Goal: Communication & Community: Answer question/provide support

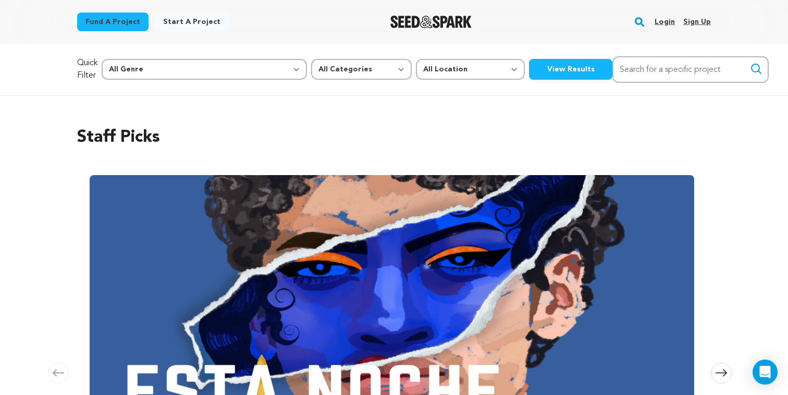
click at [663, 21] on link "Login" at bounding box center [665, 22] width 20 height 17
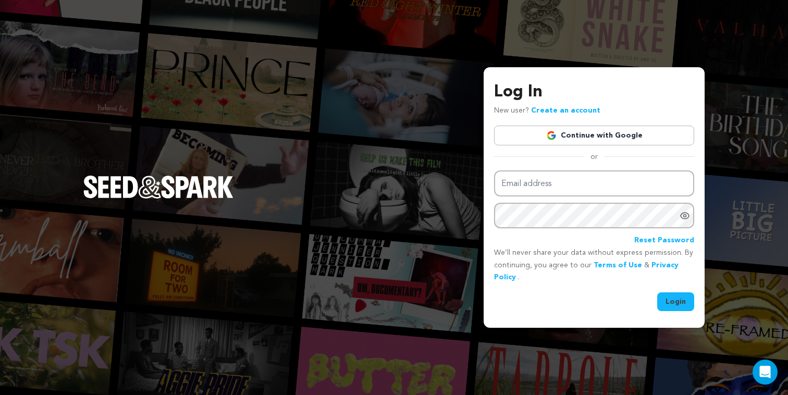
type input "york.katrin@gmail.com"
click at [667, 301] on button "Login" at bounding box center [675, 301] width 37 height 19
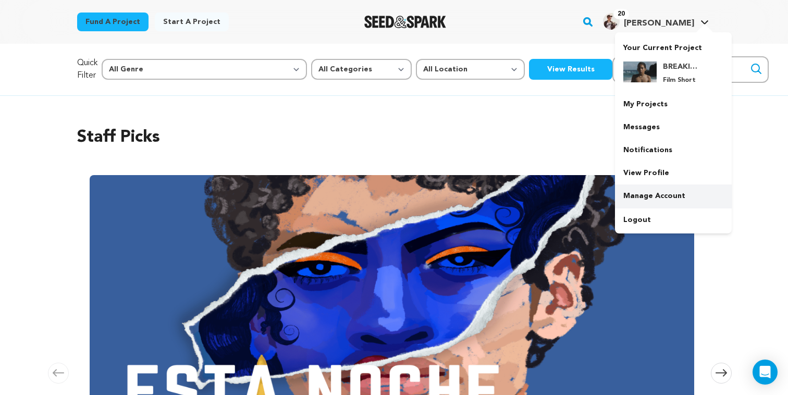
click at [661, 192] on link "Manage Account" at bounding box center [673, 196] width 117 height 23
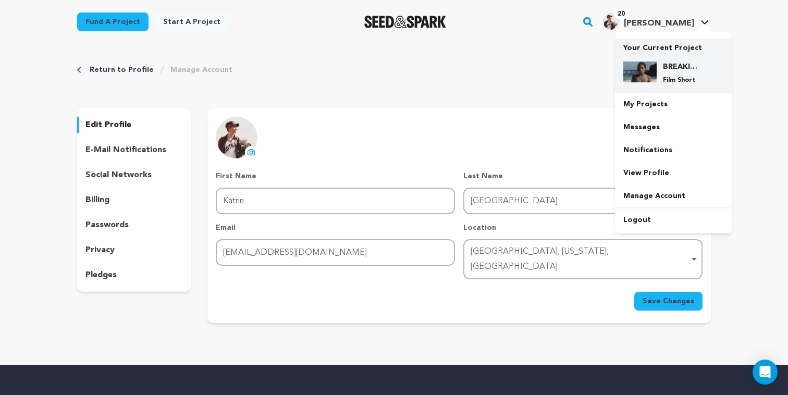
click at [677, 53] on p "Your Current Project" at bounding box center [673, 46] width 100 height 15
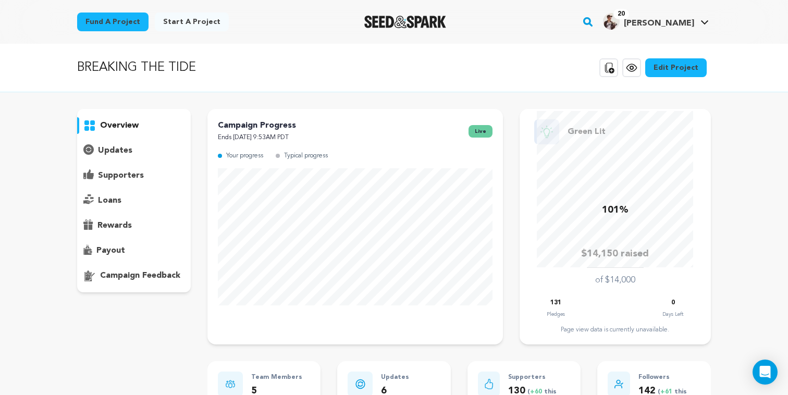
click at [118, 255] on p "payout" at bounding box center [110, 250] width 29 height 13
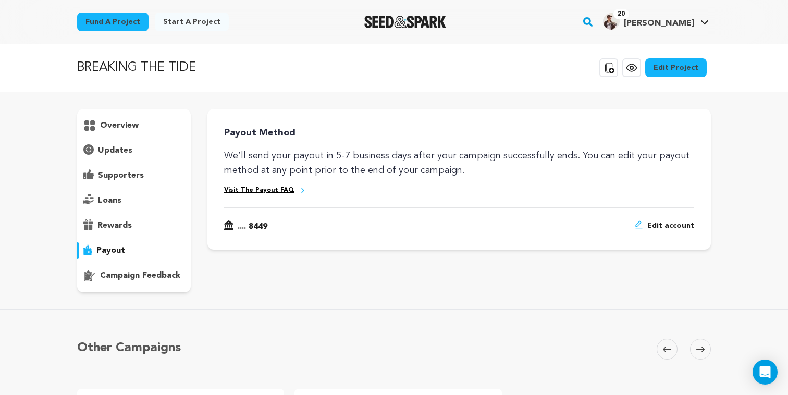
click at [250, 194] on link "Visit The Payout FAQ" at bounding box center [259, 190] width 70 height 9
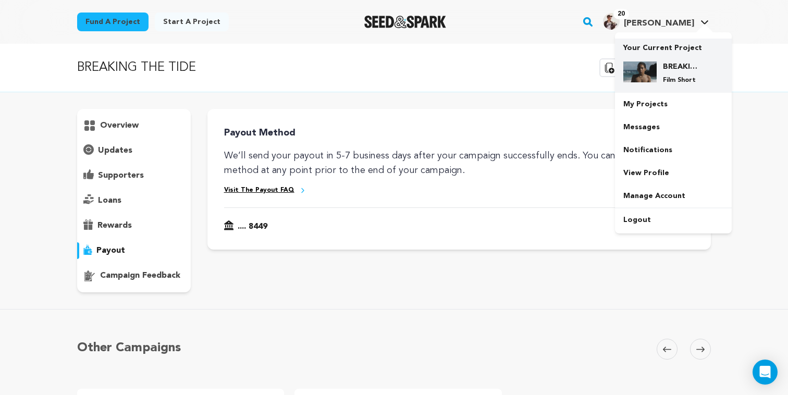
click at [677, 62] on h4 "BREAKING THE TIDE" at bounding box center [682, 67] width 38 height 10
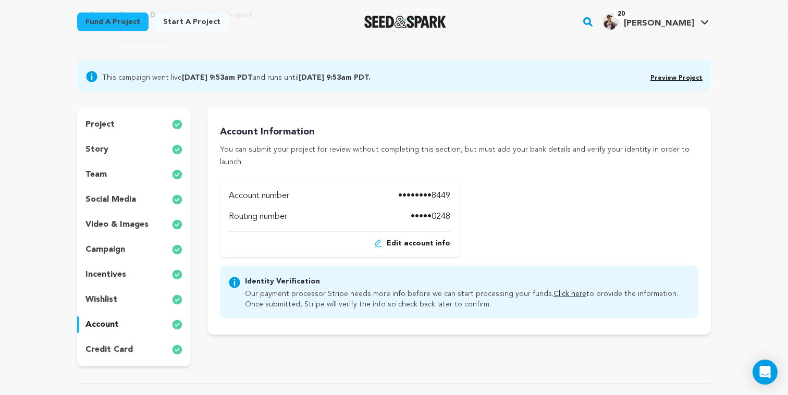
scroll to position [66, 0]
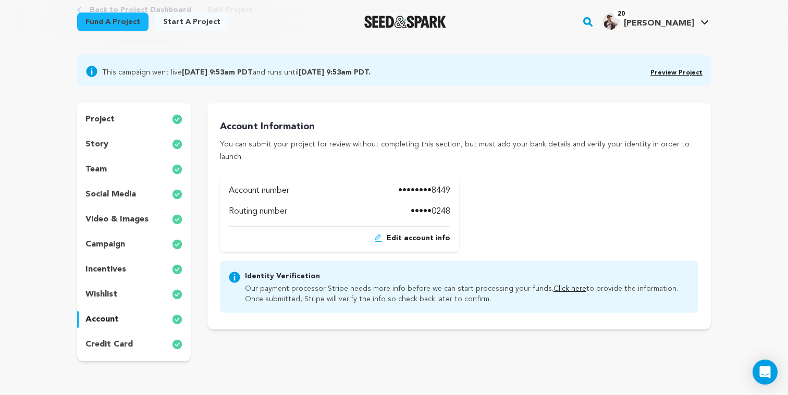
click at [558, 285] on link "Click here" at bounding box center [570, 288] width 33 height 7
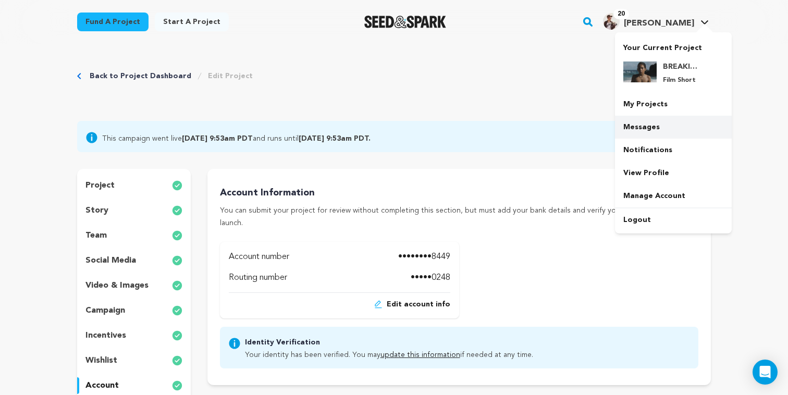
click at [666, 124] on link "Messages" at bounding box center [673, 127] width 117 height 23
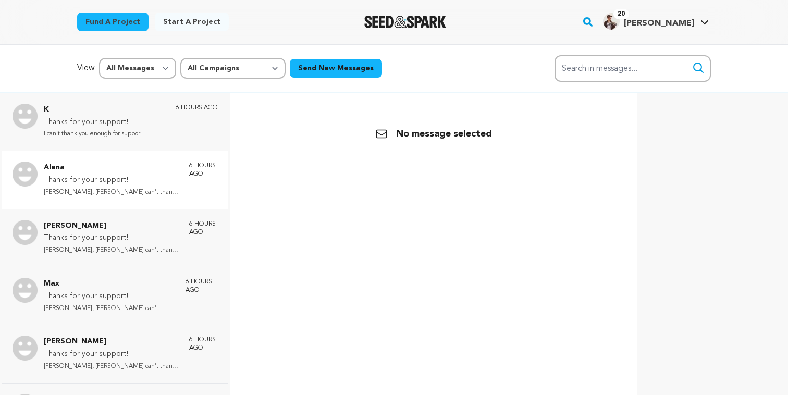
click at [96, 174] on p "Thanks for your support!" at bounding box center [111, 180] width 135 height 13
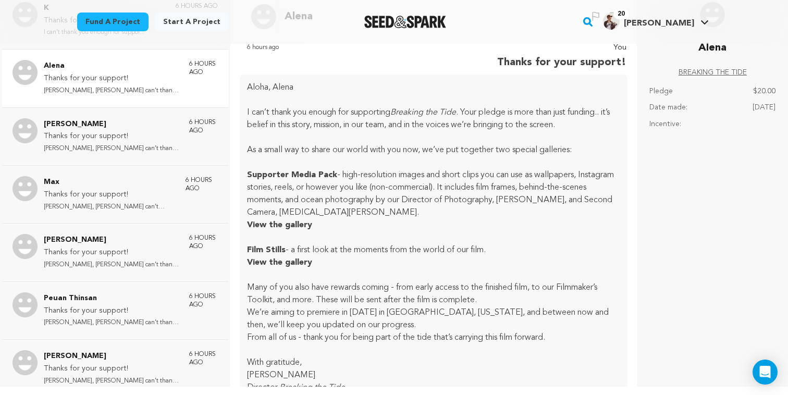
scroll to position [88, 0]
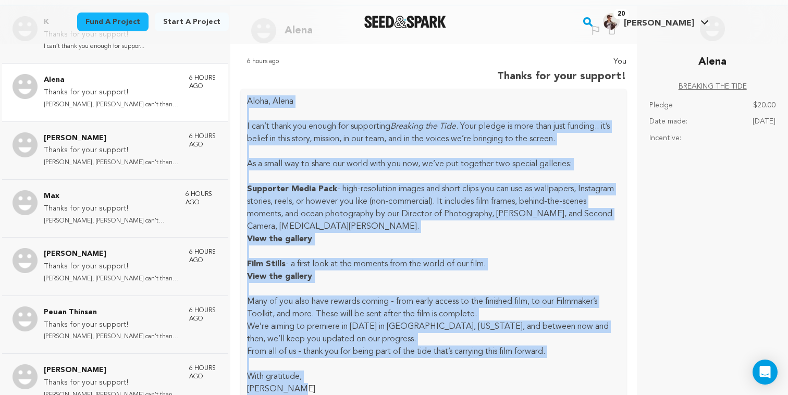
drag, startPoint x: 247, startPoint y: 101, endPoint x: 381, endPoint y: 388, distance: 317.4
click at [381, 388] on div "[PERSON_NAME], [PERSON_NAME] I can’t thank you enough for supporting Breaking t…" at bounding box center [434, 251] width 386 height 325
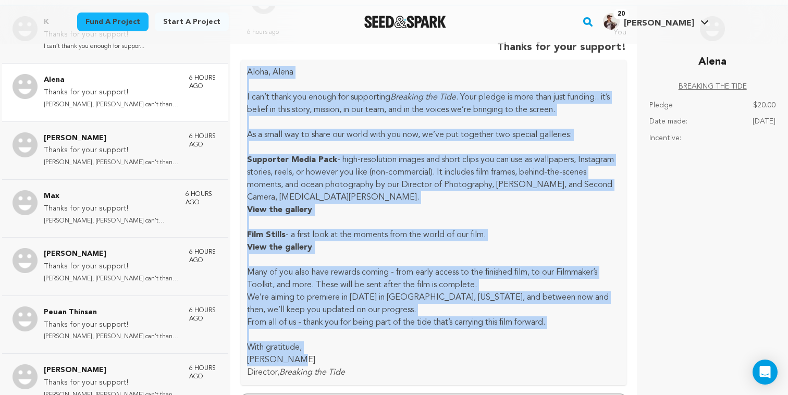
scroll to position [32, 0]
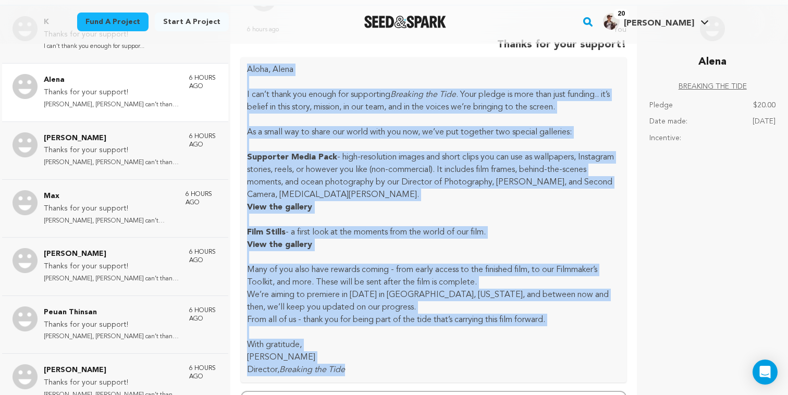
drag, startPoint x: 348, startPoint y: 370, endPoint x: 248, endPoint y: 75, distance: 312.2
click at [248, 75] on div "Aloha, Alena I can’t thank you enough for supporting Breaking the Tide . Your p…" at bounding box center [434, 219] width 386 height 325
copy div "Aloha, Alena I can’t thank you enough for supporting Breaking the Tide . Your p…"
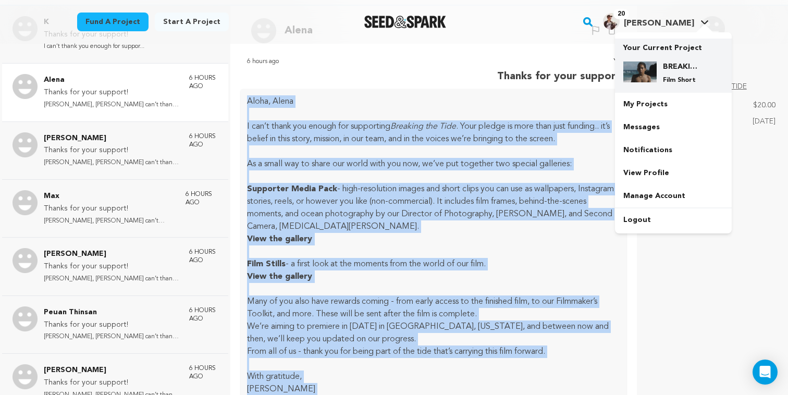
click at [680, 65] on h4 "BREAKING THE TIDE" at bounding box center [682, 67] width 38 height 10
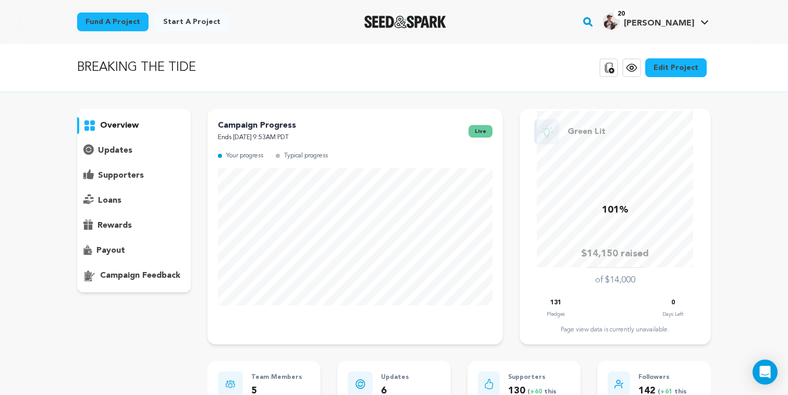
click at [141, 176] on p "supporters" at bounding box center [121, 175] width 46 height 13
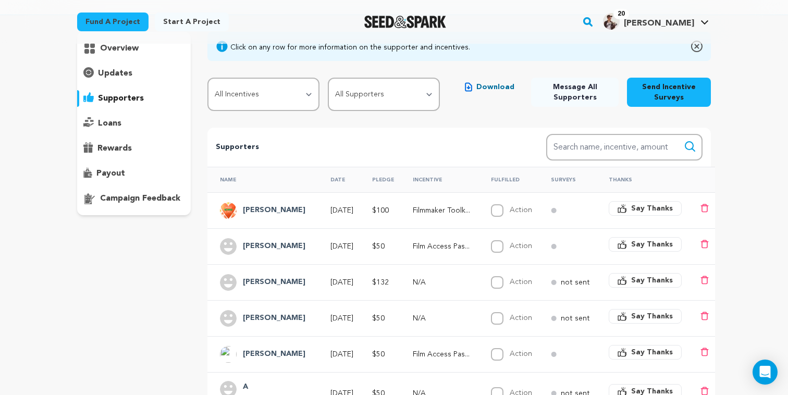
scroll to position [80, 0]
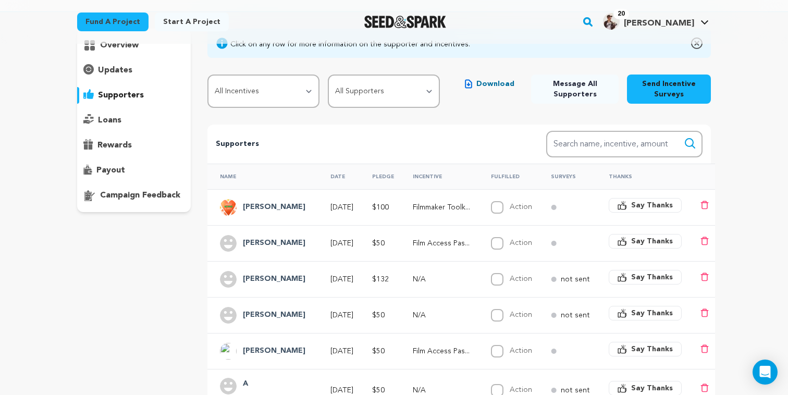
click at [628, 204] on button "Say Thanks" at bounding box center [645, 205] width 73 height 15
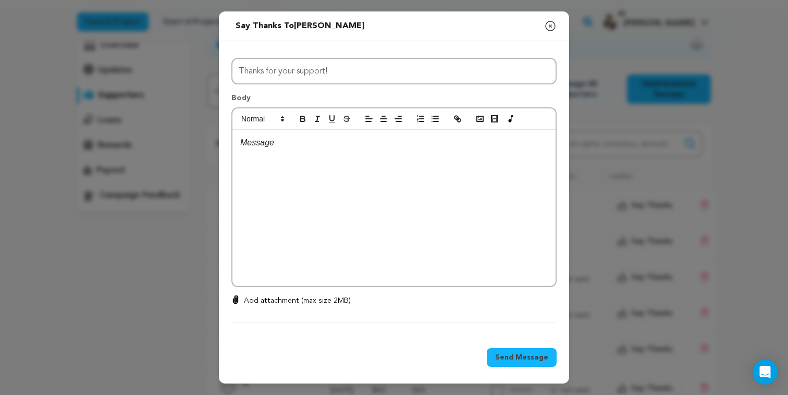
click at [338, 204] on div at bounding box center [393, 208] width 323 height 156
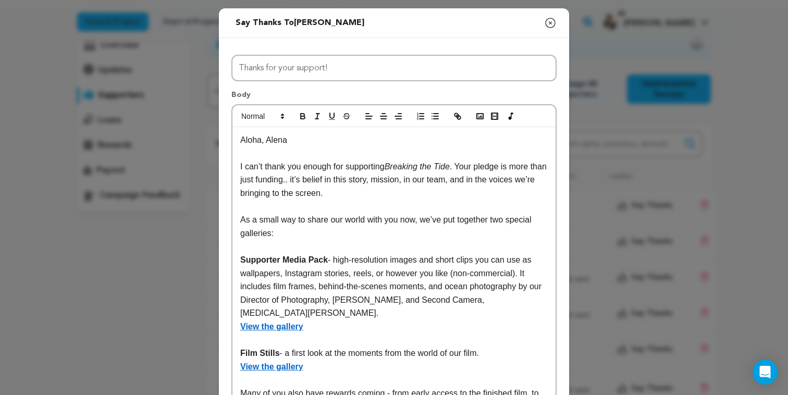
scroll to position [0, 0]
drag, startPoint x: 266, startPoint y: 141, endPoint x: 301, endPoint y: 141, distance: 34.9
click at [301, 141] on p "Aloha, Alena" at bounding box center [394, 140] width 308 height 14
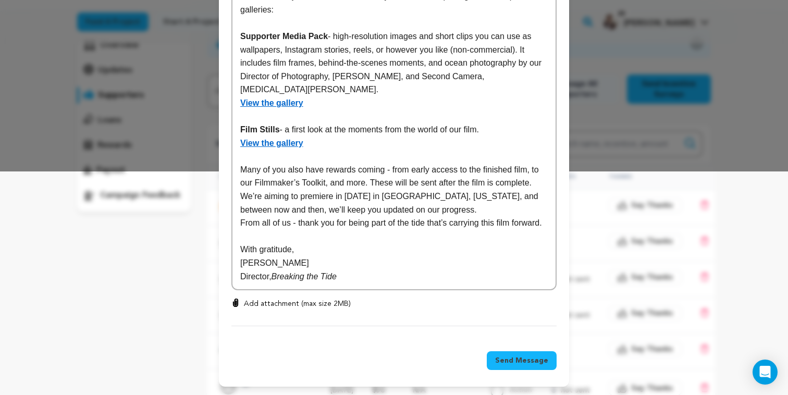
click at [501, 361] on span "Send Message" at bounding box center [521, 360] width 53 height 10
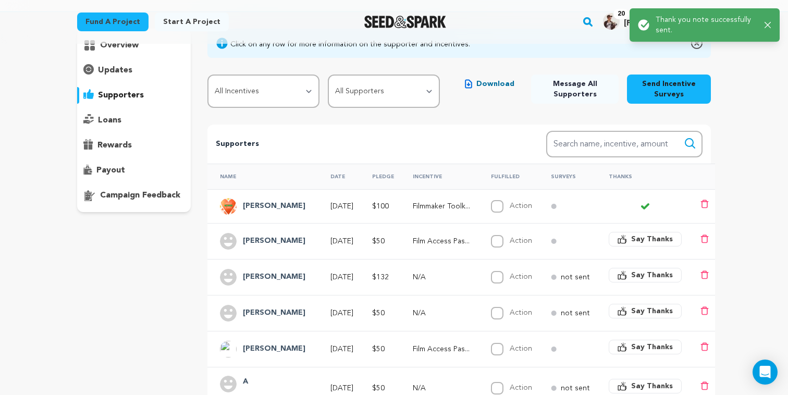
click at [420, 246] on p "Film Access Pas..." at bounding box center [442, 241] width 59 height 10
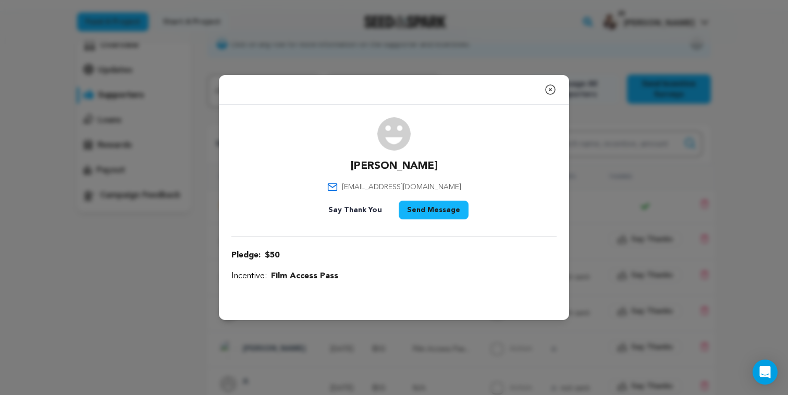
click at [550, 91] on icon "button" at bounding box center [550, 89] width 13 height 13
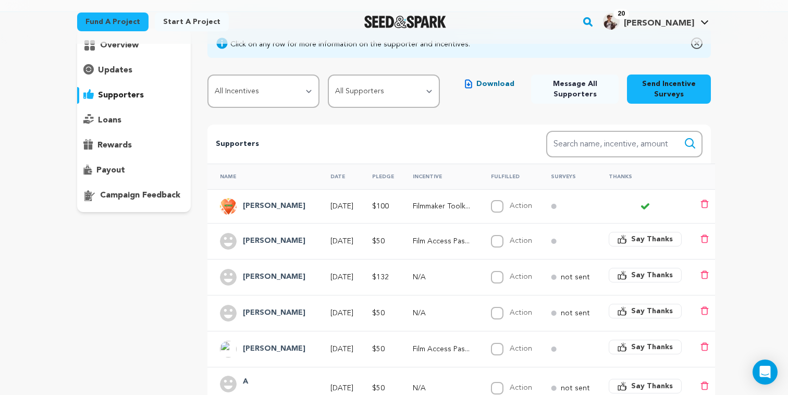
click at [641, 240] on span "Say Thanks" at bounding box center [652, 239] width 42 height 10
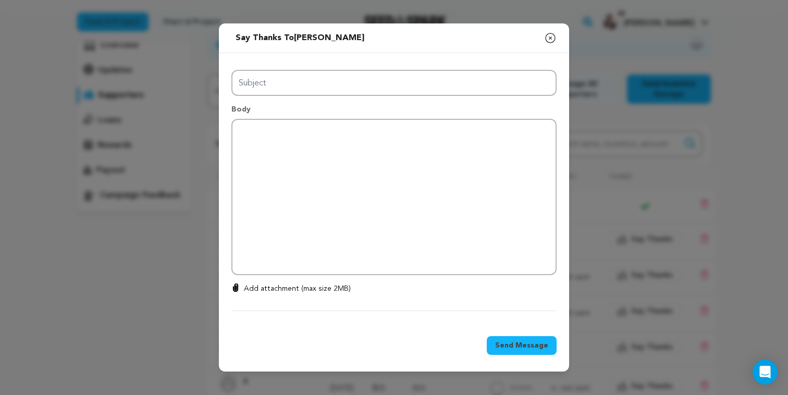
type input "Thanks for your support!"
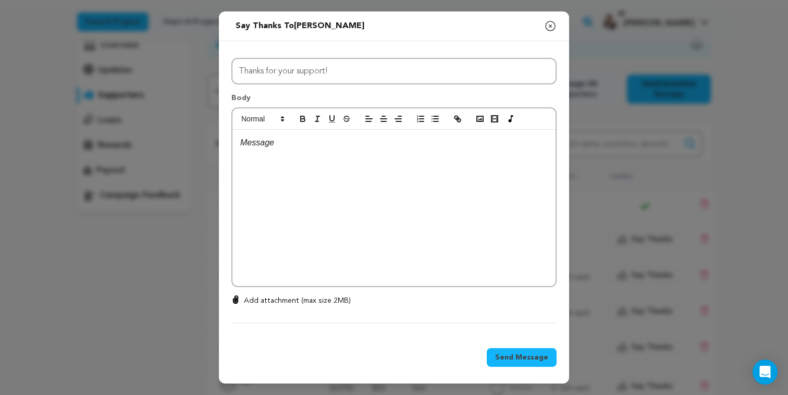
click at [450, 205] on div at bounding box center [393, 208] width 323 height 156
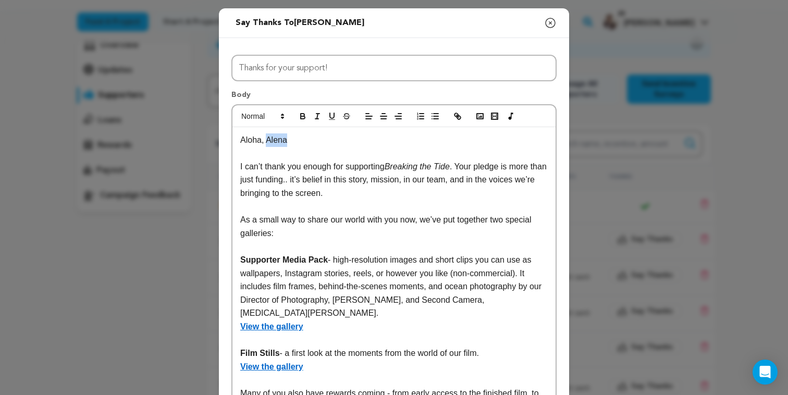
drag, startPoint x: 266, startPoint y: 137, endPoint x: 305, endPoint y: 137, distance: 39.1
click at [306, 137] on p "Aloha, Alena" at bounding box center [394, 140] width 308 height 14
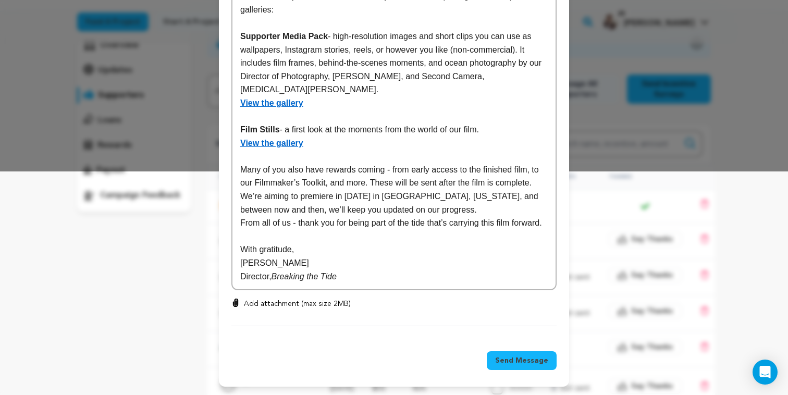
click at [499, 363] on span "Send Message" at bounding box center [521, 360] width 53 height 10
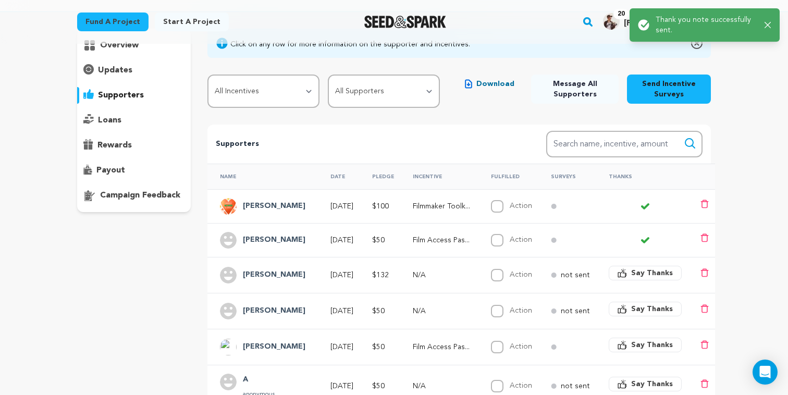
click at [621, 278] on button "Say Thanks" at bounding box center [645, 273] width 73 height 15
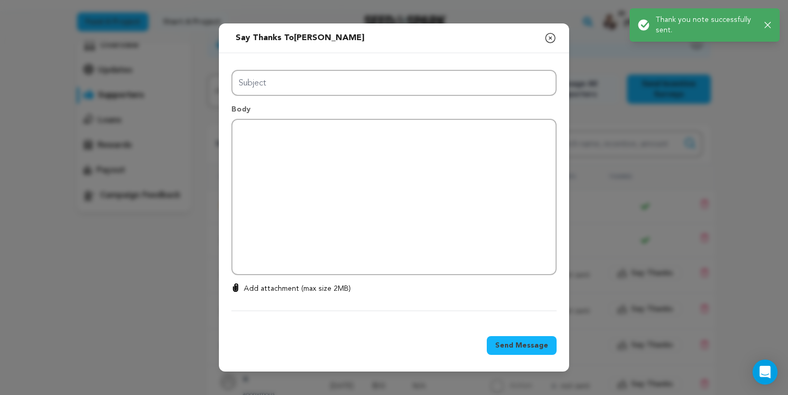
type input "Thanks for your support!"
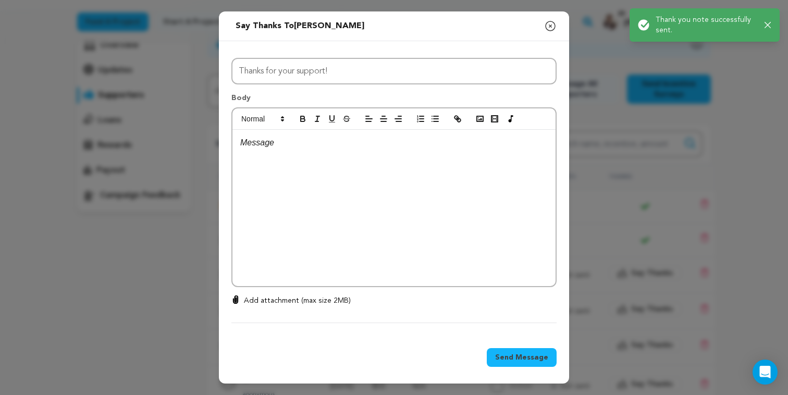
click at [399, 222] on div at bounding box center [393, 208] width 323 height 156
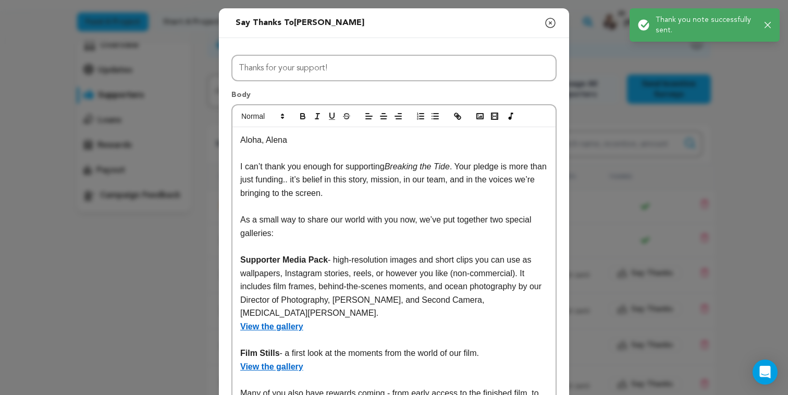
scroll to position [0, 0]
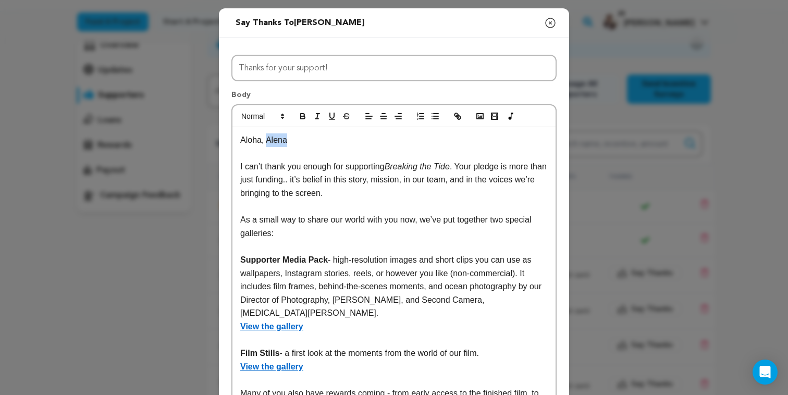
drag, startPoint x: 267, startPoint y: 141, endPoint x: 323, endPoint y: 139, distance: 55.3
click at [323, 139] on p "Aloha, Alena" at bounding box center [394, 140] width 308 height 14
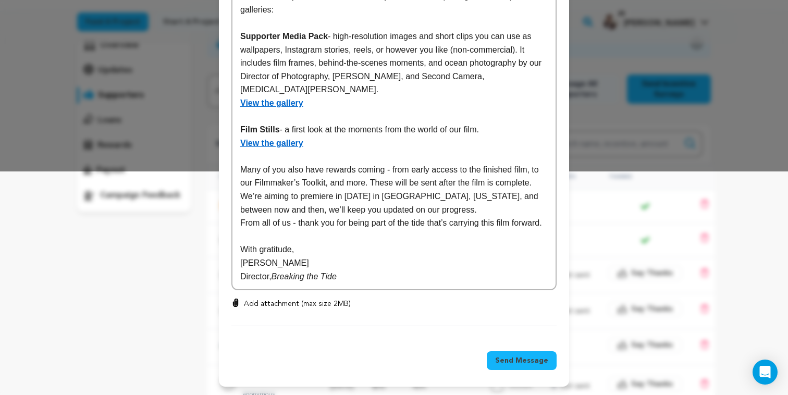
click at [500, 360] on span "Send Message" at bounding box center [521, 360] width 53 height 10
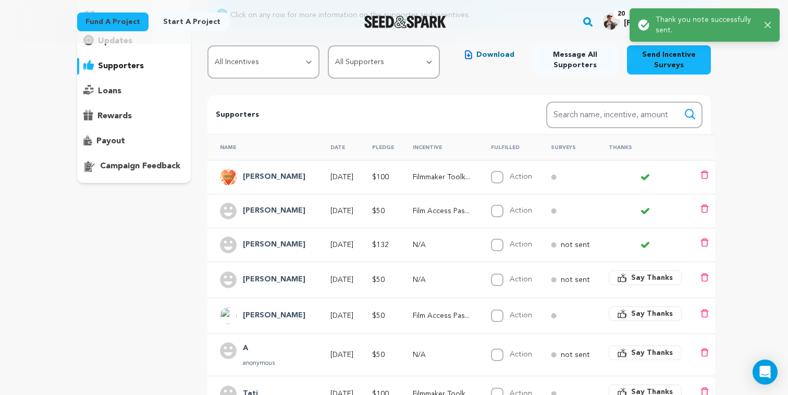
scroll to position [126, 0]
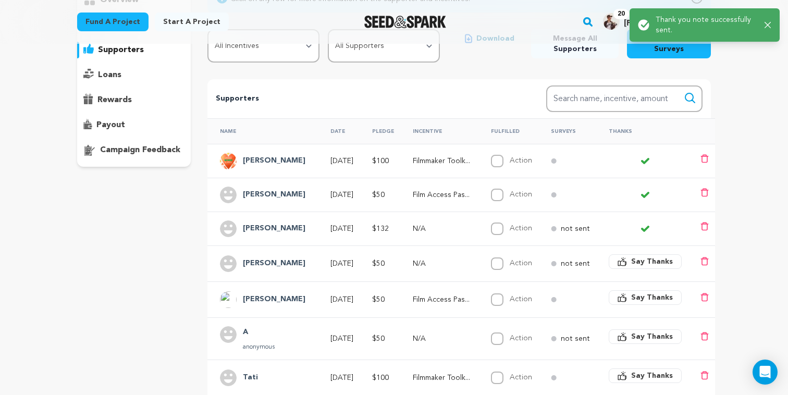
click at [622, 262] on icon "button" at bounding box center [622, 261] width 9 height 9
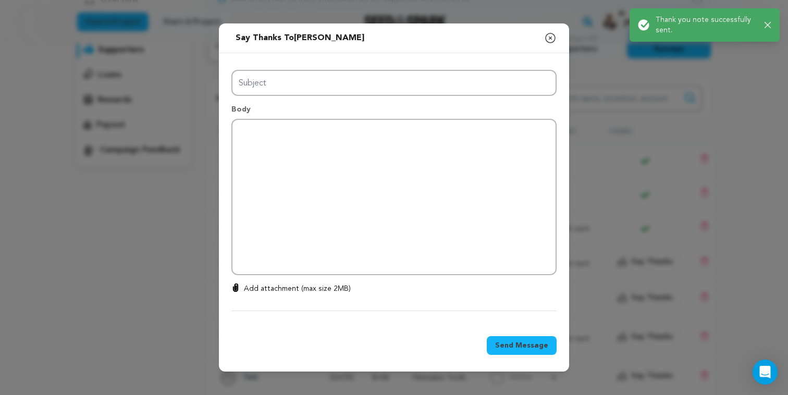
type input "Thanks for your support!"
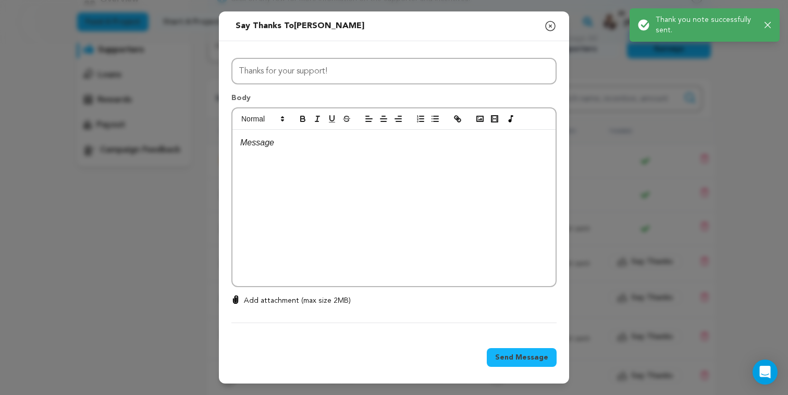
click at [379, 222] on div at bounding box center [393, 208] width 323 height 156
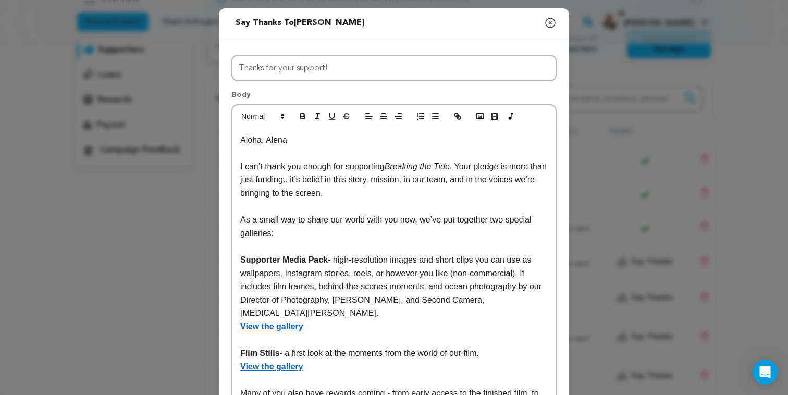
scroll to position [0, 0]
drag, startPoint x: 266, startPoint y: 142, endPoint x: 311, endPoint y: 140, distance: 45.4
click at [311, 140] on p "Aloha, Alena" at bounding box center [394, 140] width 308 height 14
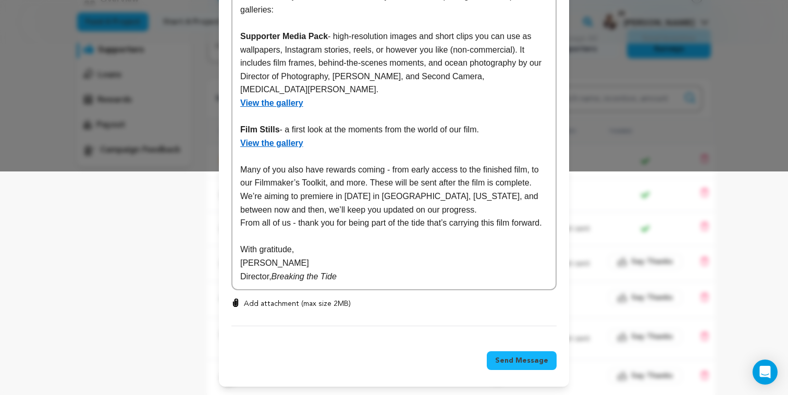
click at [527, 364] on span "Send Message" at bounding box center [521, 360] width 53 height 10
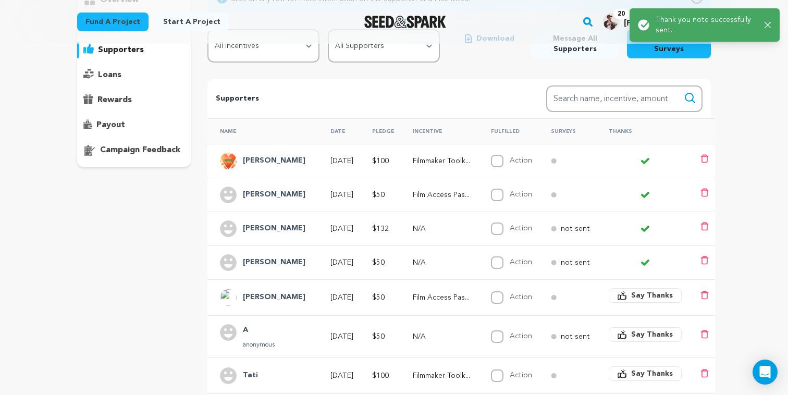
scroll to position [155, 0]
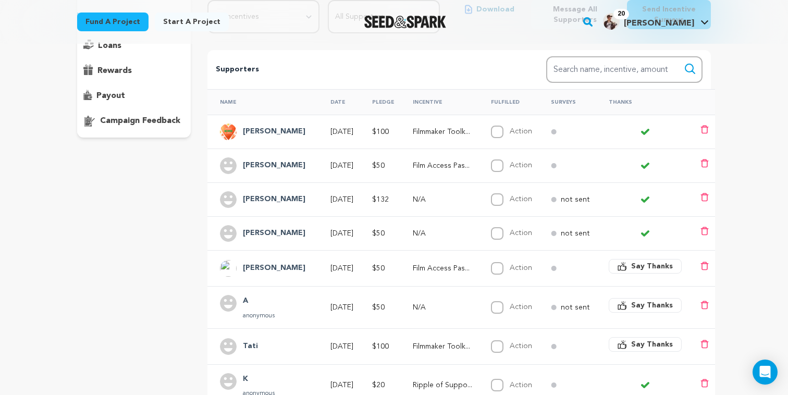
click at [641, 267] on span "Say Thanks" at bounding box center [652, 266] width 42 height 10
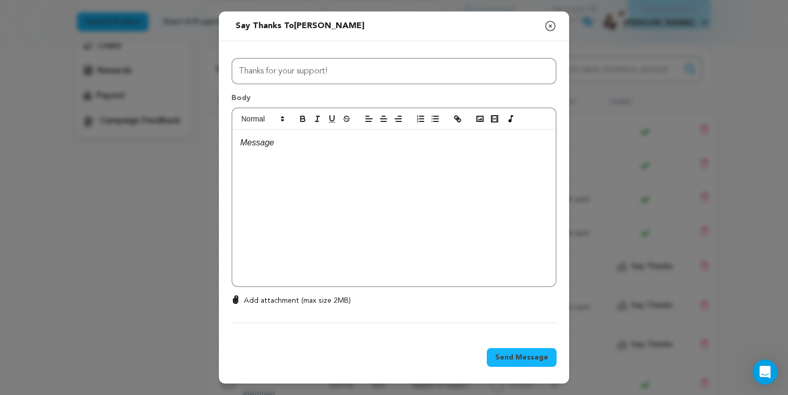
click at [312, 194] on div at bounding box center [393, 208] width 323 height 156
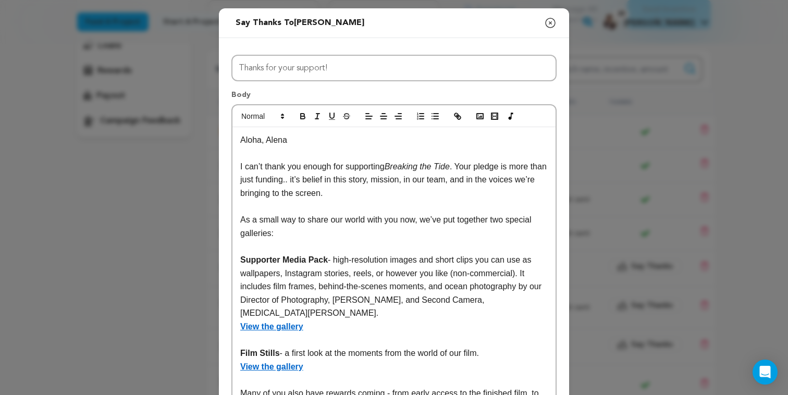
scroll to position [0, 0]
drag, startPoint x: 267, startPoint y: 143, endPoint x: 312, endPoint y: 141, distance: 44.9
click at [312, 141] on p "Aloha, Alena" at bounding box center [394, 140] width 308 height 14
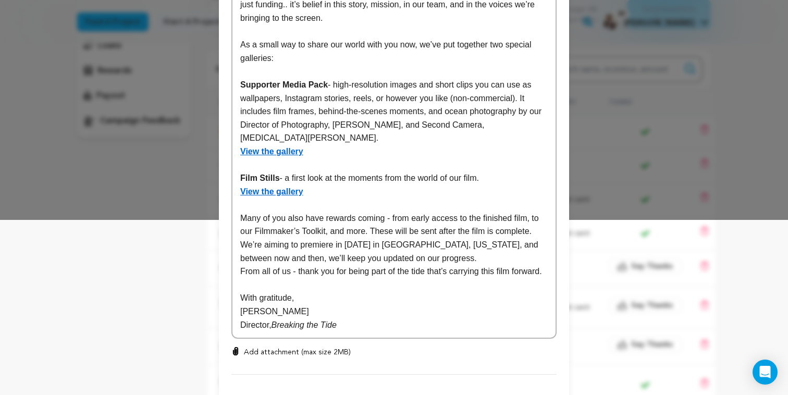
scroll to position [237, 0]
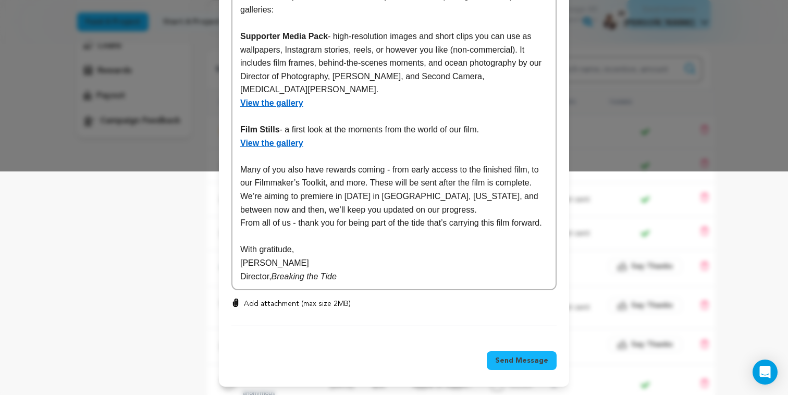
click at [506, 360] on span "Send Message" at bounding box center [521, 360] width 53 height 10
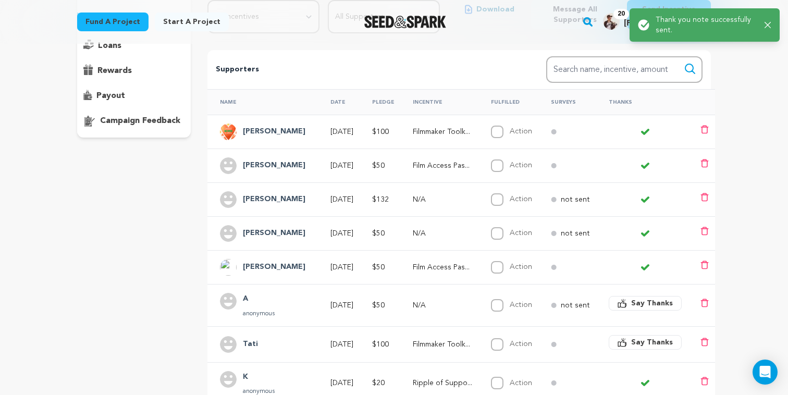
click at [661, 300] on span "Say Thanks" at bounding box center [652, 303] width 42 height 10
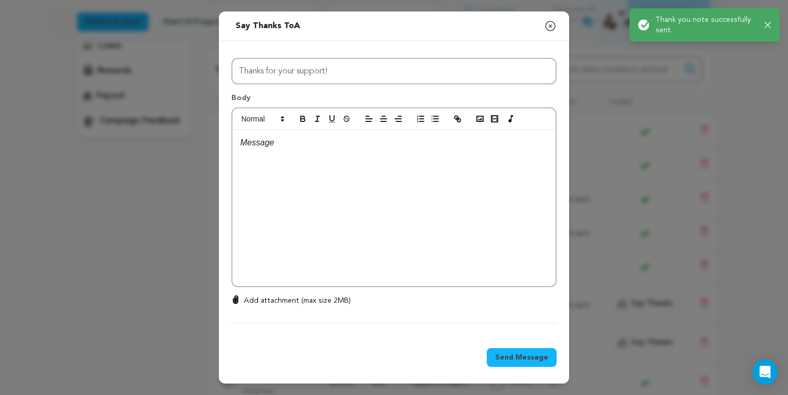
click at [320, 151] on div at bounding box center [393, 208] width 323 height 156
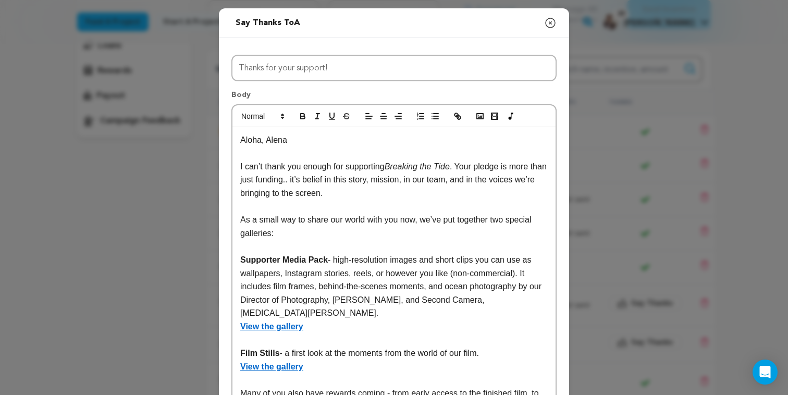
scroll to position [0, 0]
drag, startPoint x: 240, startPoint y: 167, endPoint x: 232, endPoint y: 131, distance: 36.9
click at [232, 131] on div "Aloha, Alena I can’t thank you enough for supporting Breaking the Tide . Your p…" at bounding box center [393, 309] width 325 height 410
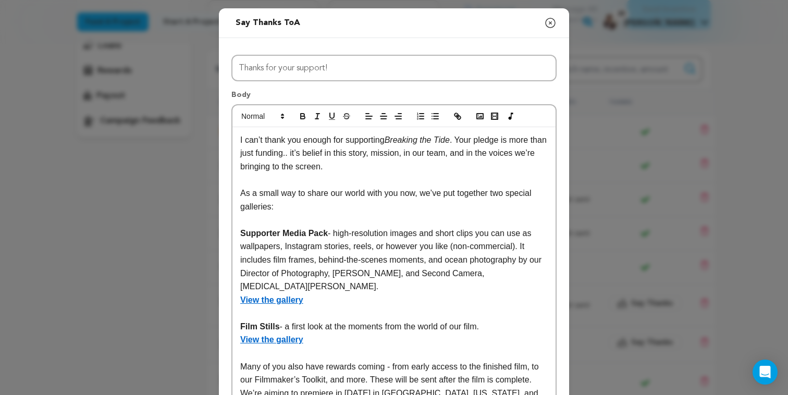
scroll to position [211, 0]
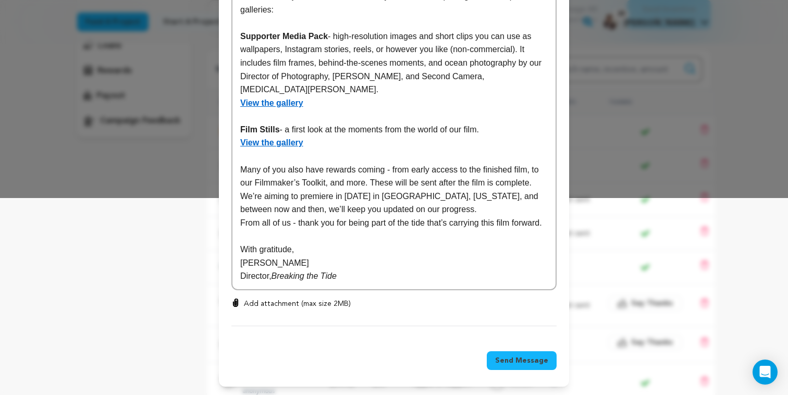
click at [517, 362] on span "Send Message" at bounding box center [521, 360] width 53 height 10
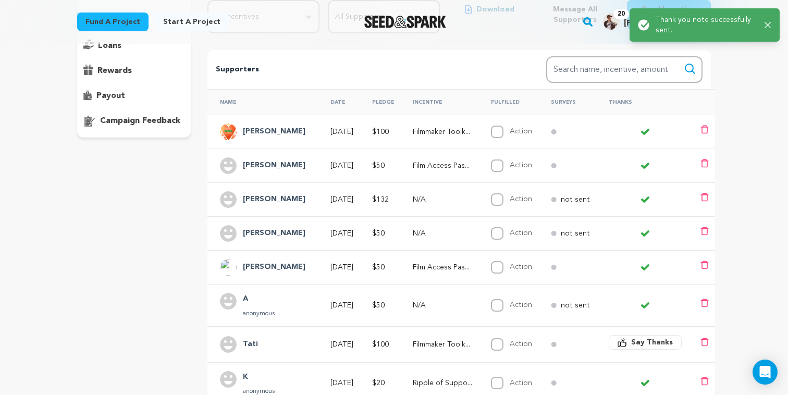
click at [620, 341] on icon "button" at bounding box center [622, 342] width 9 height 9
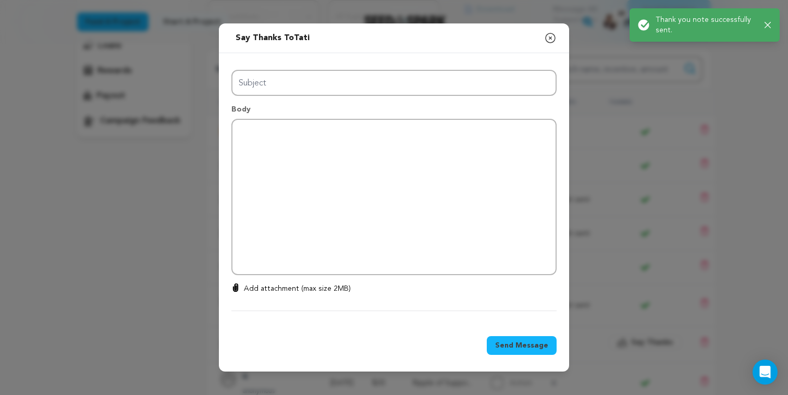
type input "Thanks for your support!"
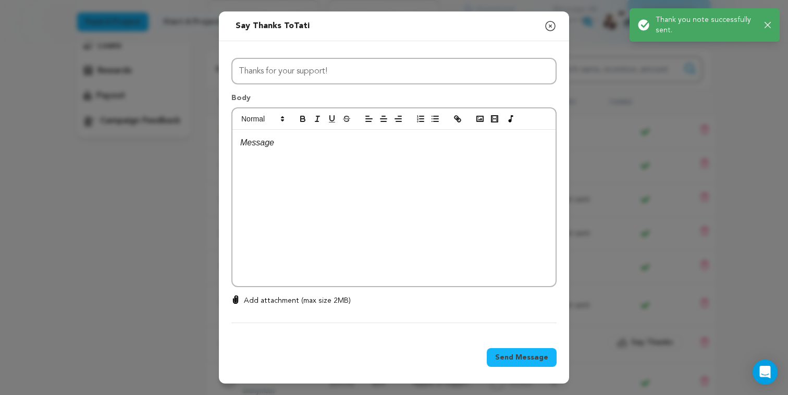
click at [366, 205] on div at bounding box center [393, 208] width 323 height 156
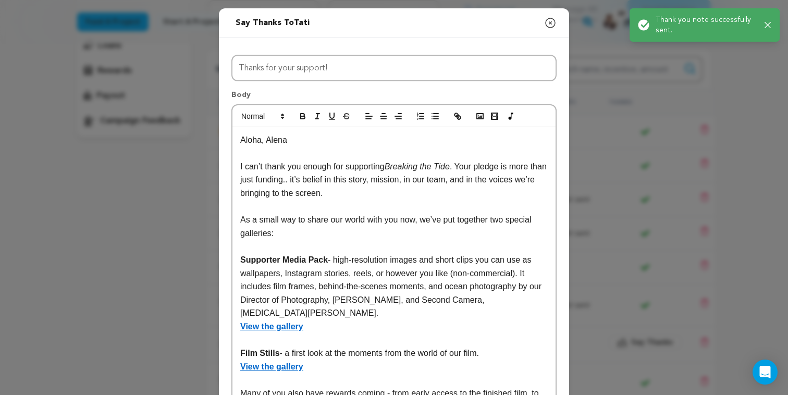
scroll to position [0, 0]
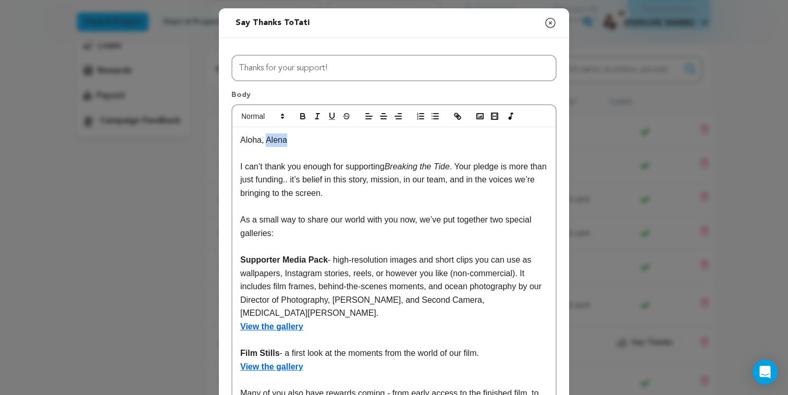
drag, startPoint x: 267, startPoint y: 140, endPoint x: 310, endPoint y: 140, distance: 43.3
click at [311, 140] on p "Aloha, Alena" at bounding box center [394, 140] width 308 height 14
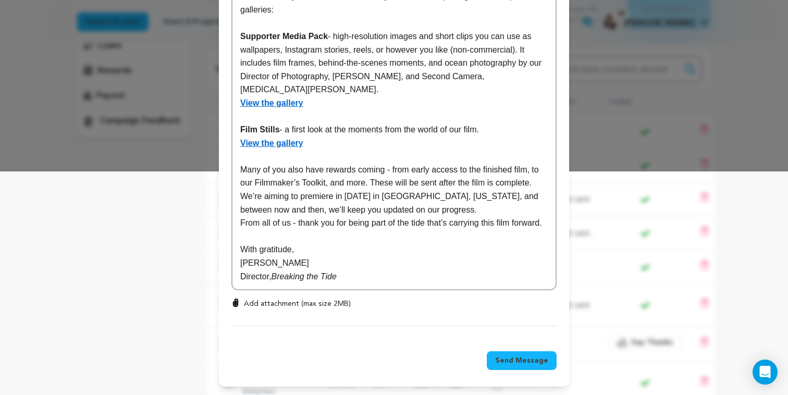
click at [539, 357] on span "Send Message" at bounding box center [521, 360] width 53 height 10
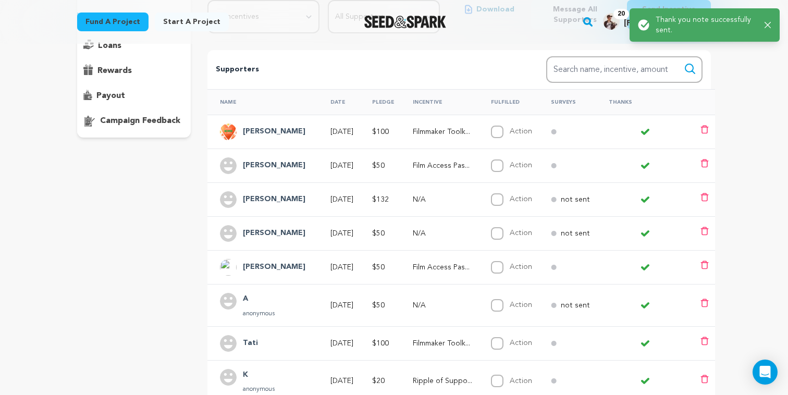
click at [110, 202] on div "overview updates" at bounding box center [134, 235] width 114 height 562
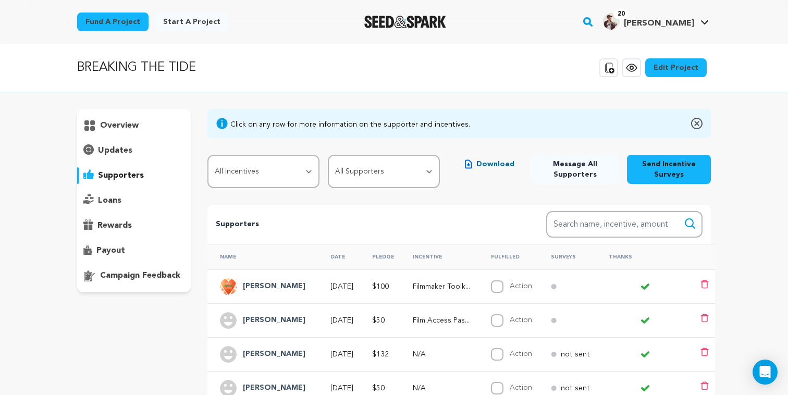
click at [631, 71] on icon at bounding box center [631, 68] width 13 height 13
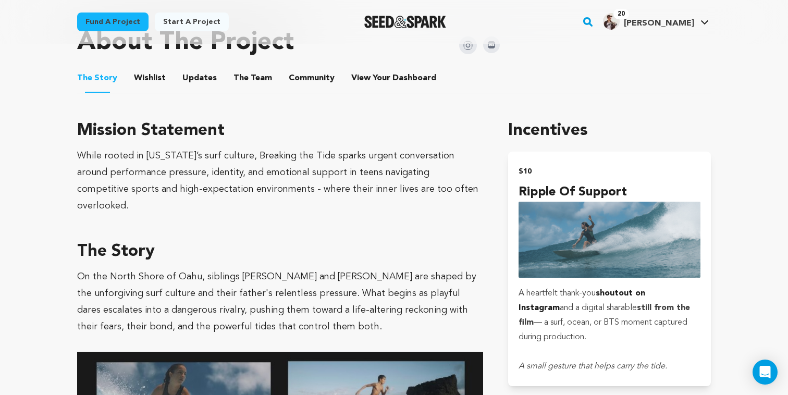
scroll to position [249, 0]
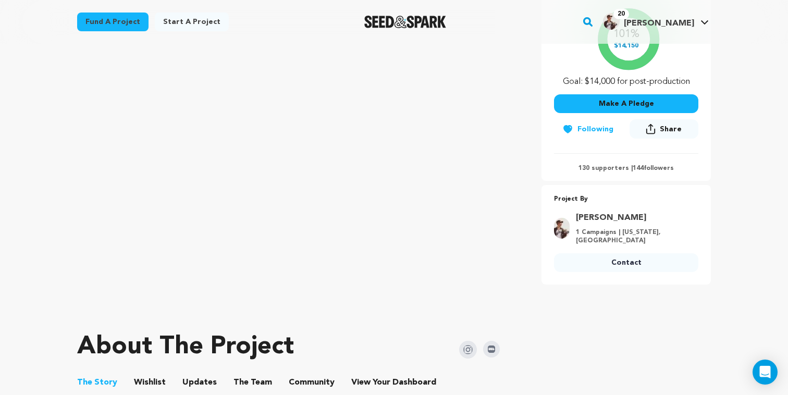
click at [197, 372] on button "Updates" at bounding box center [199, 384] width 25 height 25
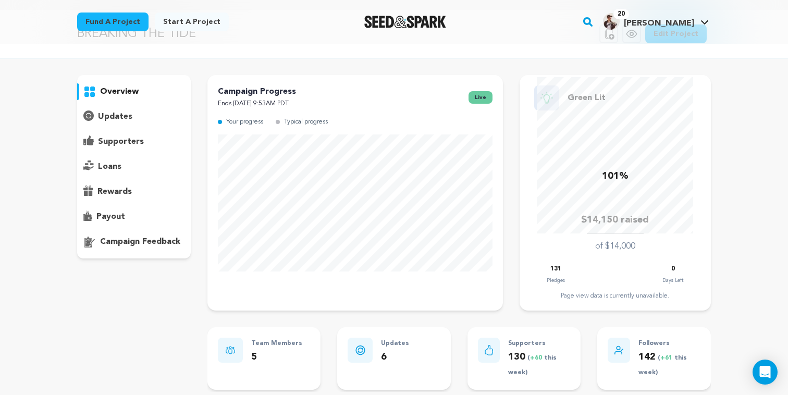
scroll to position [42, 0]
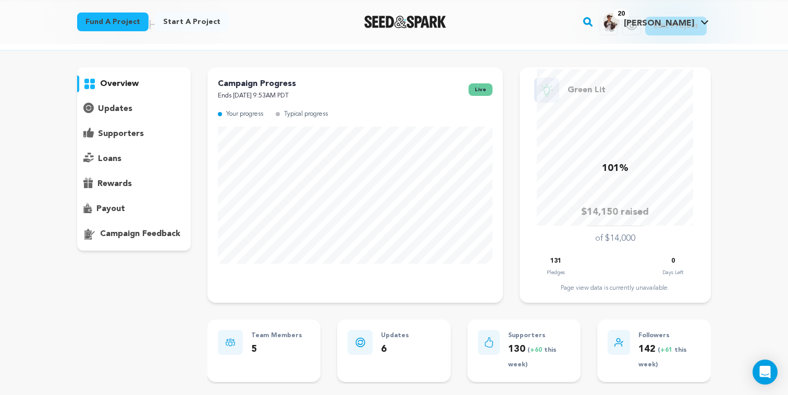
click at [125, 149] on div "overview" at bounding box center [134, 158] width 114 height 183
click at [109, 160] on p "loans" at bounding box center [109, 159] width 23 height 13
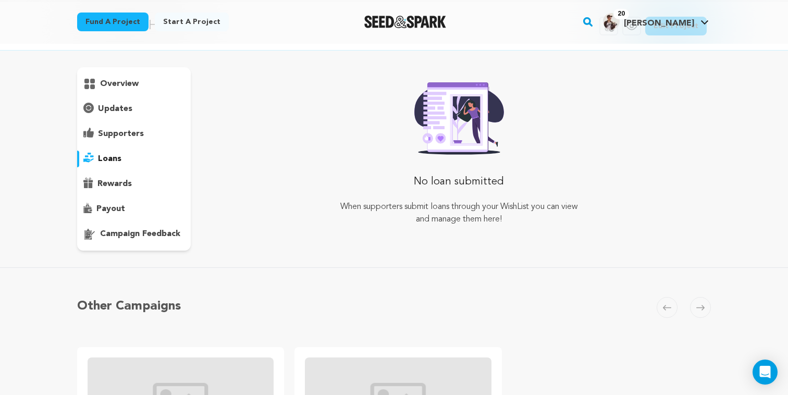
click at [121, 140] on div "supporters" at bounding box center [134, 134] width 114 height 17
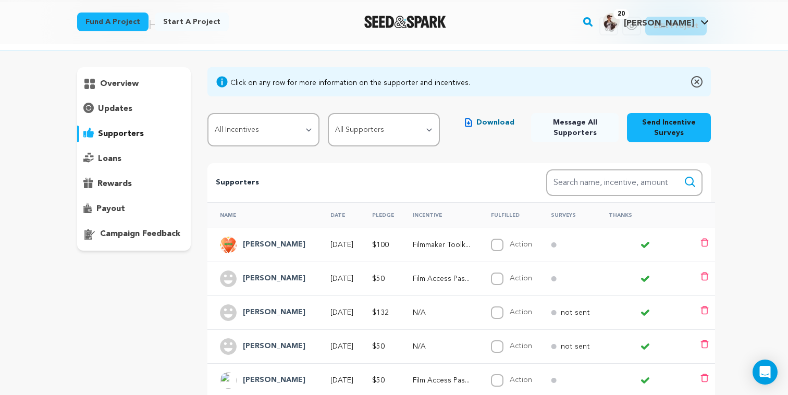
click at [121, 178] on p "rewards" at bounding box center [114, 184] width 34 height 13
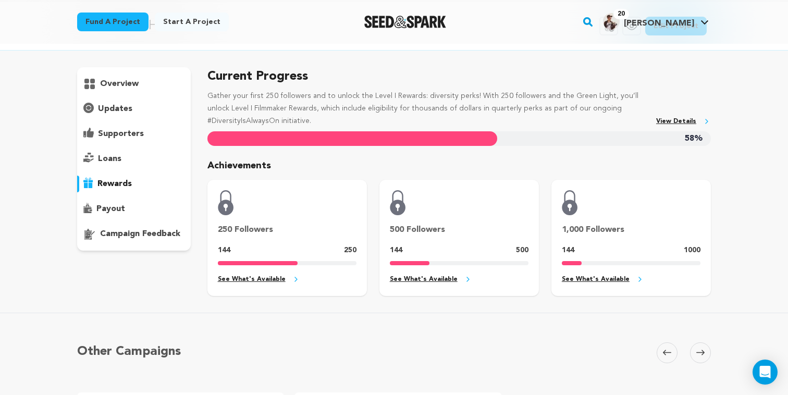
click at [117, 205] on p "payout" at bounding box center [110, 209] width 29 height 13
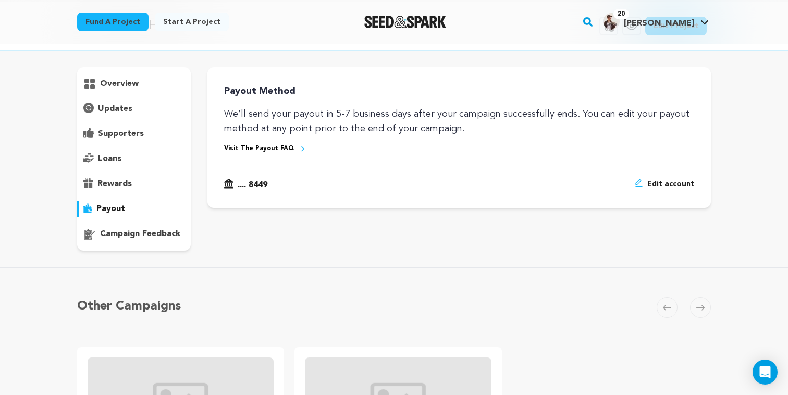
click at [128, 237] on p "campaign feedback" at bounding box center [140, 234] width 80 height 13
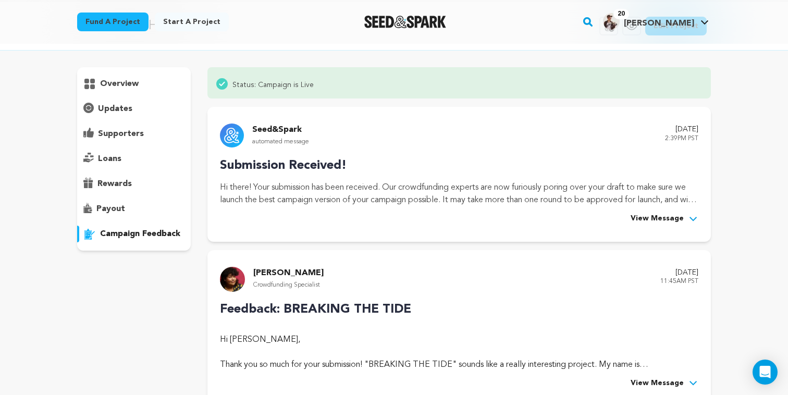
click at [125, 155] on div "loans" at bounding box center [134, 159] width 114 height 17
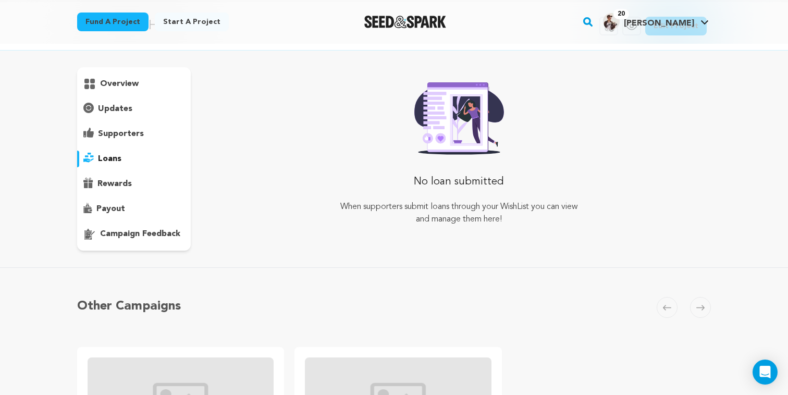
click at [128, 137] on p "supporters" at bounding box center [121, 134] width 46 height 13
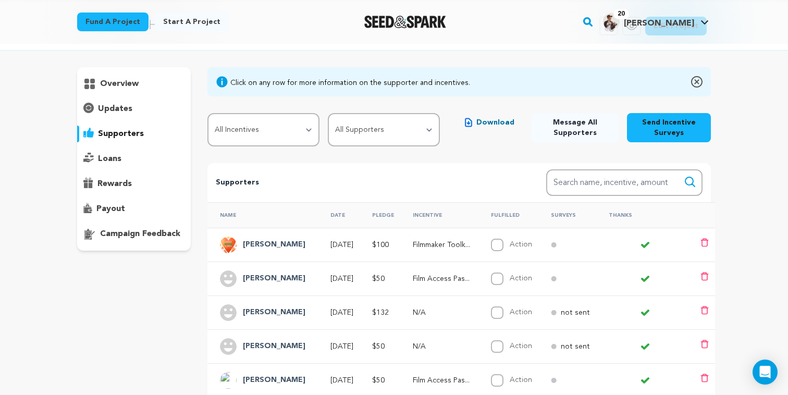
click at [129, 115] on p "updates" at bounding box center [115, 109] width 34 height 13
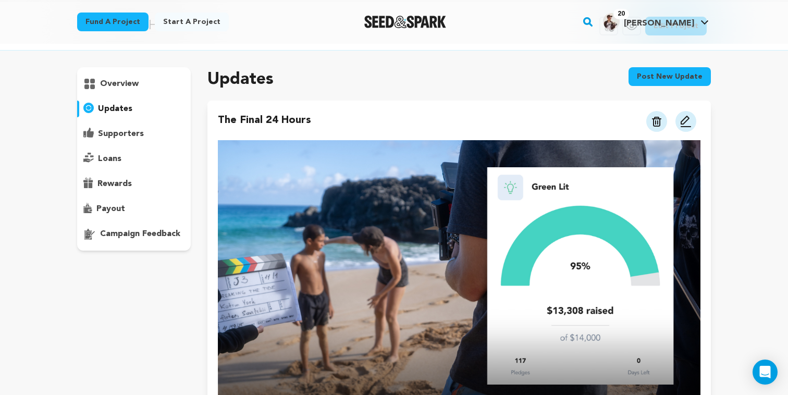
click at [132, 78] on p "overview" at bounding box center [119, 84] width 39 height 13
